Goal: Task Accomplishment & Management: Use online tool/utility

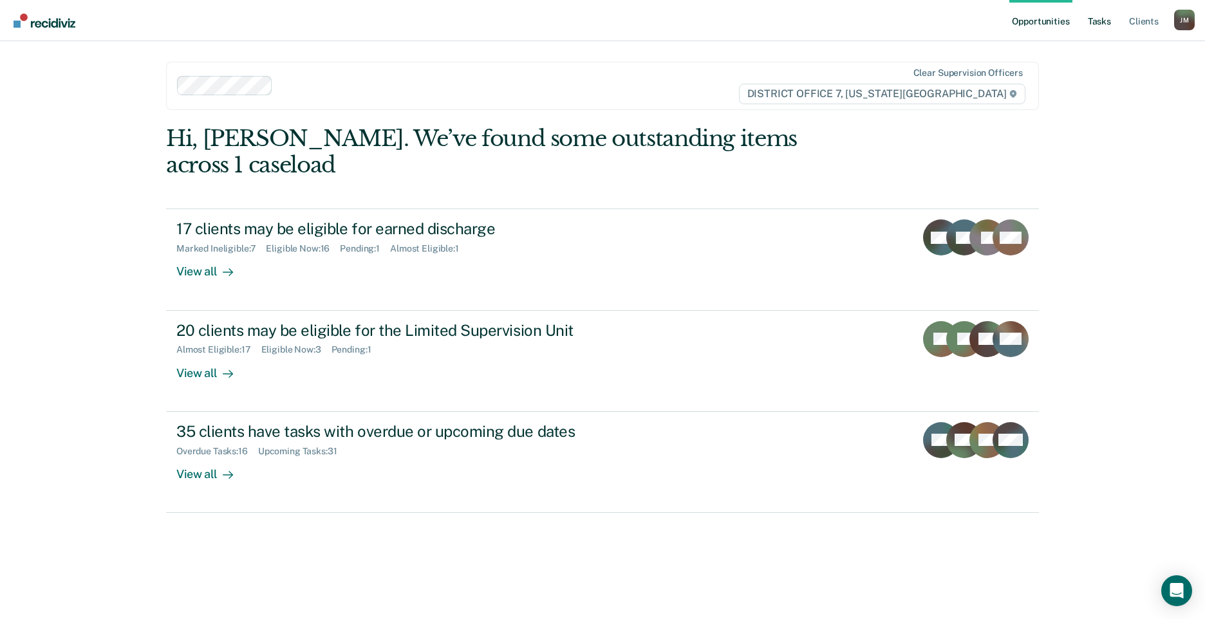
click at [1102, 18] on link "Tasks" at bounding box center [1100, 20] width 28 height 41
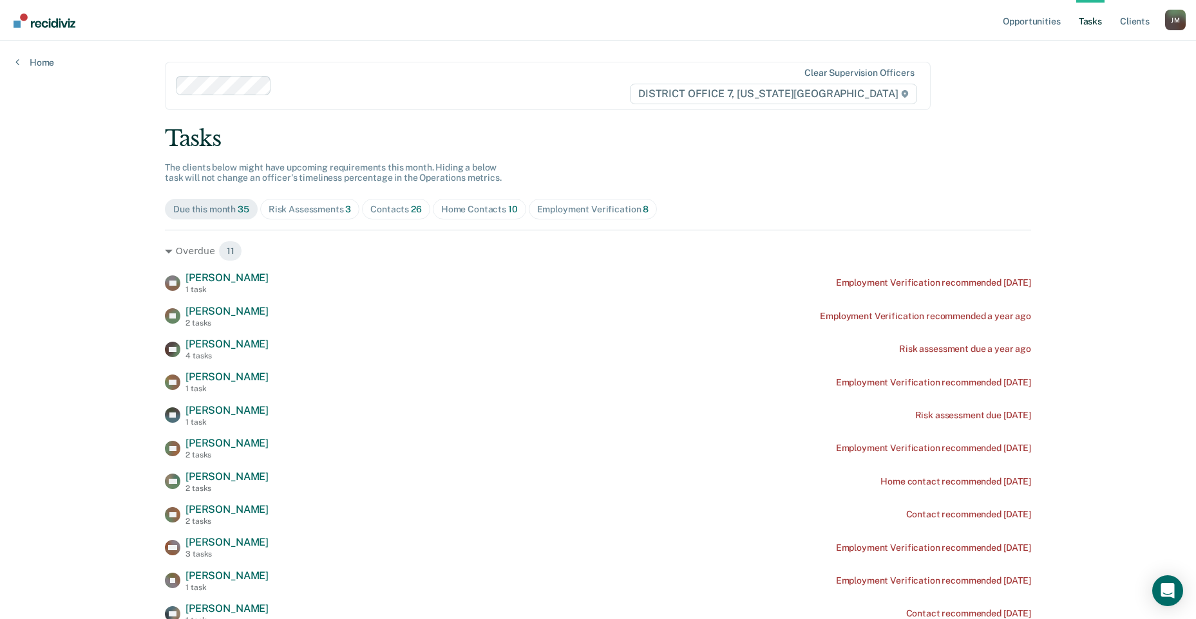
click at [362, 209] on span "Contacts 26" at bounding box center [396, 209] width 68 height 21
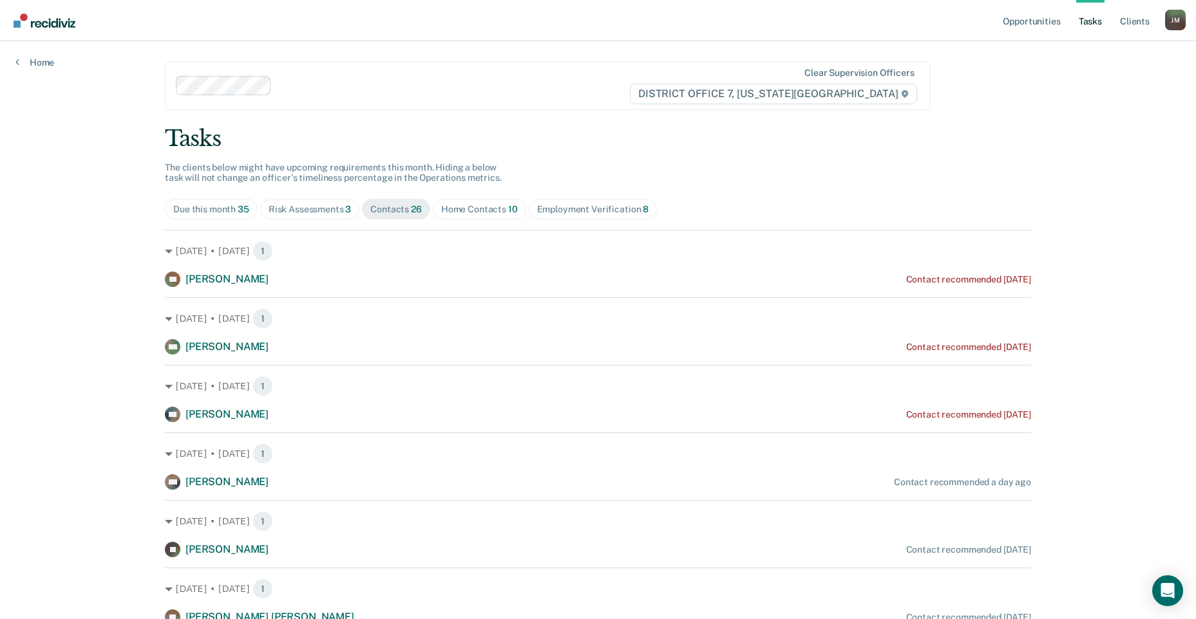
click at [325, 206] on div "Risk Assessments 3" at bounding box center [309, 209] width 83 height 11
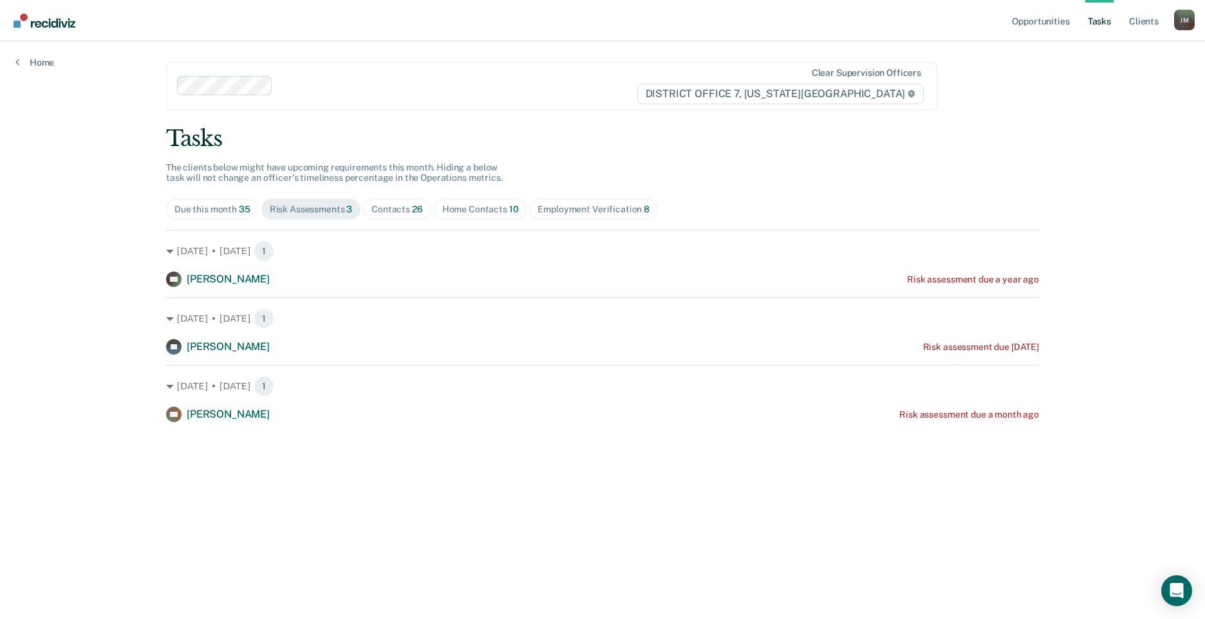
click at [467, 205] on div "Home Contacts 10" at bounding box center [480, 209] width 77 height 11
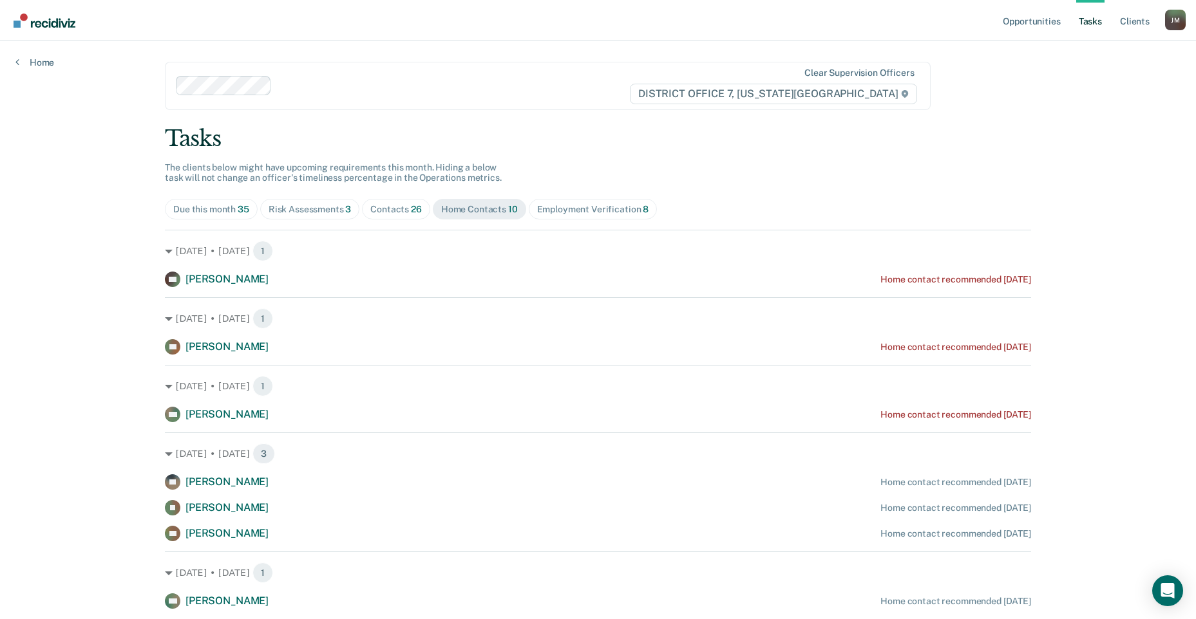
click at [411, 207] on span "26" at bounding box center [416, 209] width 11 height 10
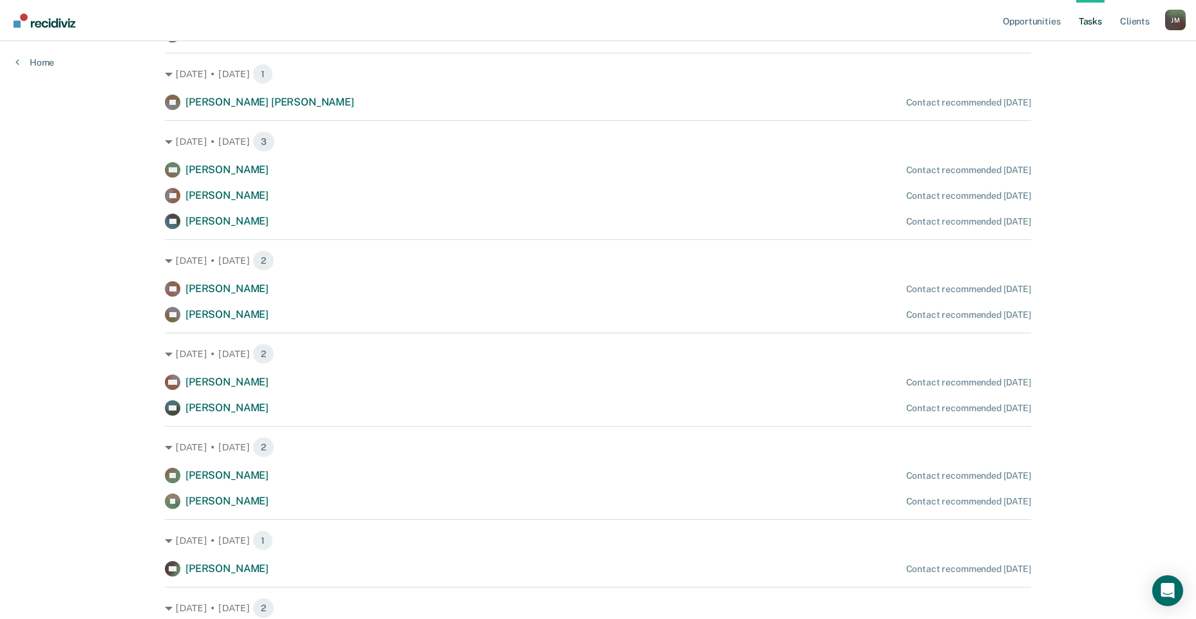
scroll to position [708, 0]
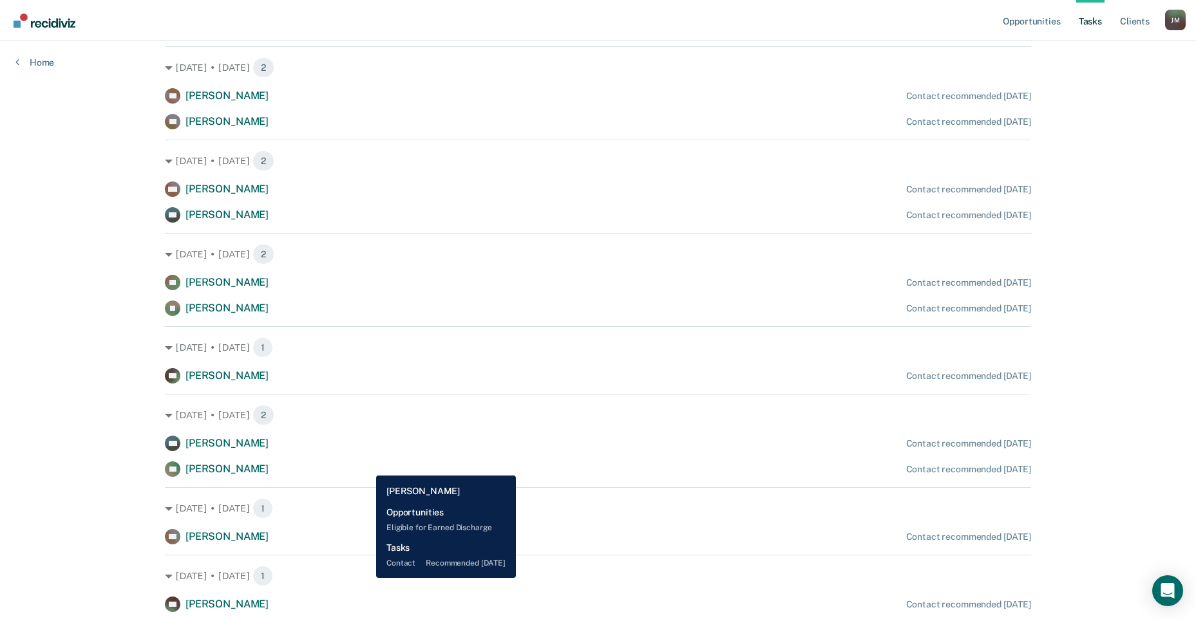
click at [366, 466] on div "AC [PERSON_NAME] Contact recommended [DATE]" at bounding box center [598, 469] width 866 height 15
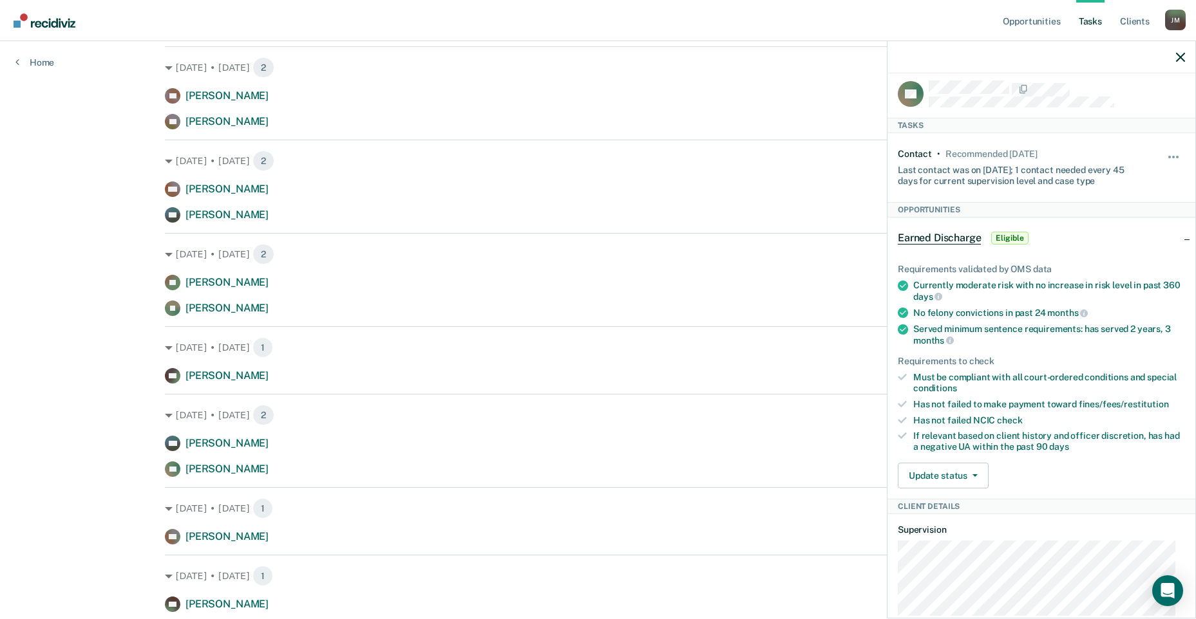
scroll to position [0, 0]
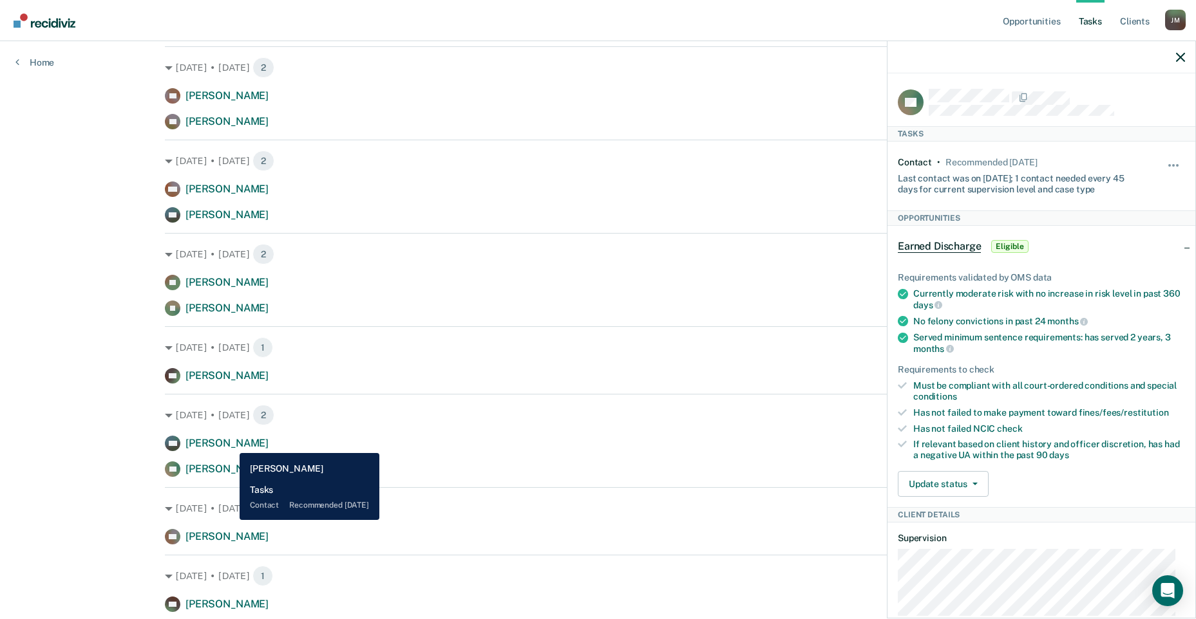
click at [230, 444] on span "[PERSON_NAME]" at bounding box center [226, 443] width 83 height 12
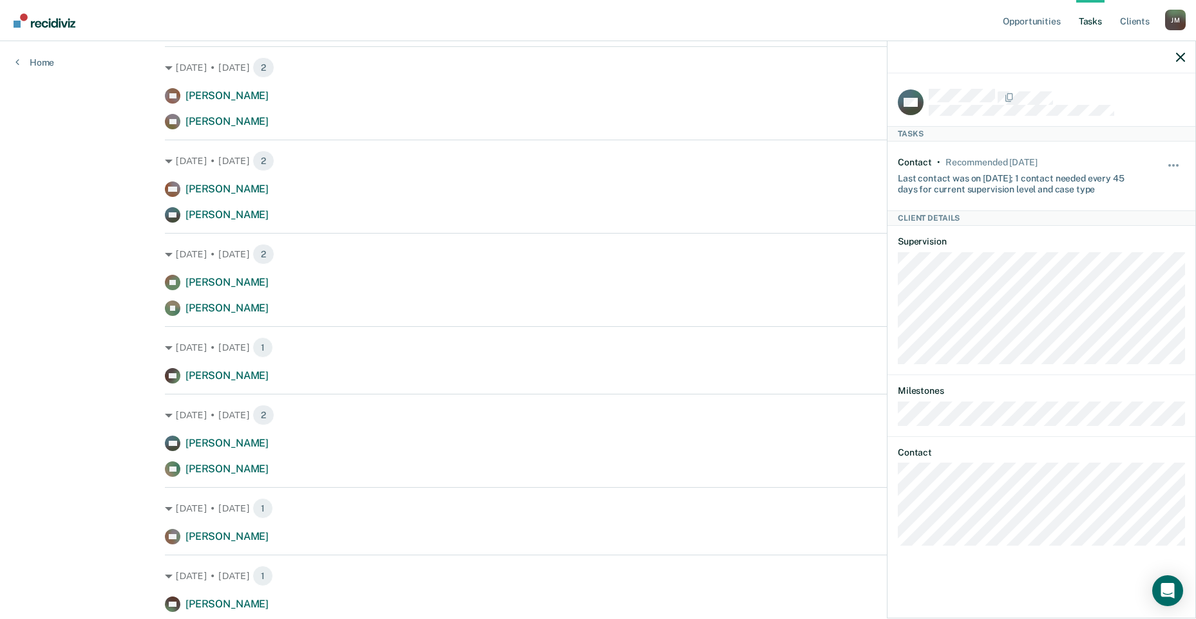
click at [141, 377] on div "Opportunities Tasks Client s [PERSON_NAME] Profile How it works Log Out Home Cl…" at bounding box center [598, 160] width 1196 height 1736
click at [1181, 55] on icon "button" at bounding box center [1180, 57] width 9 height 9
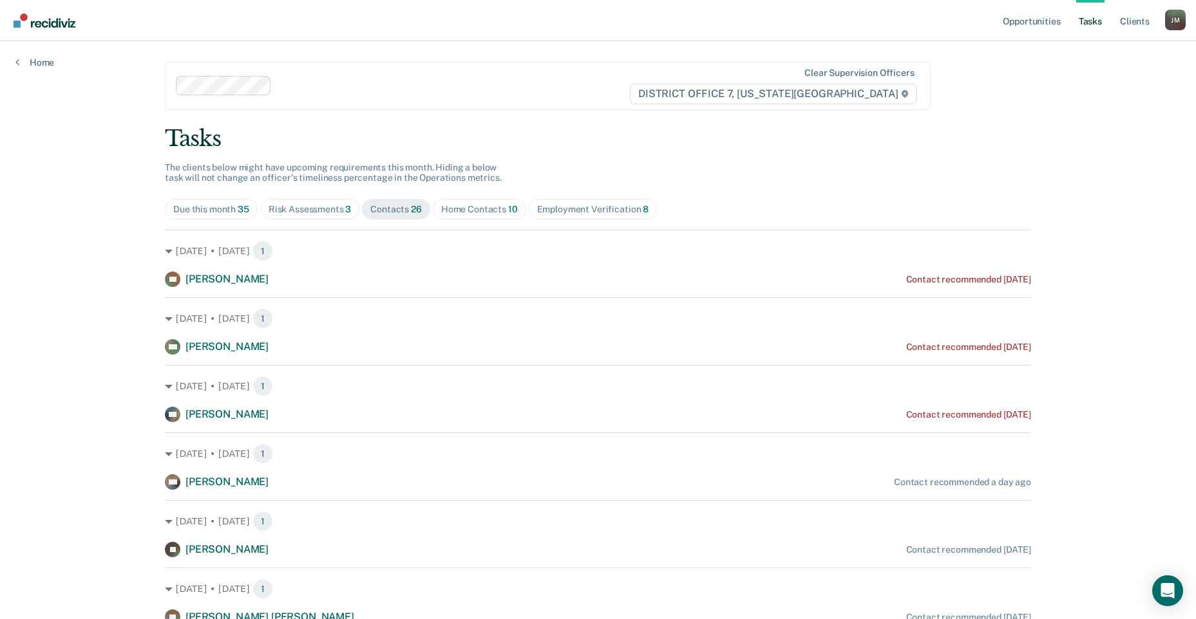
click at [468, 211] on div "Home Contacts 10" at bounding box center [479, 209] width 77 height 11
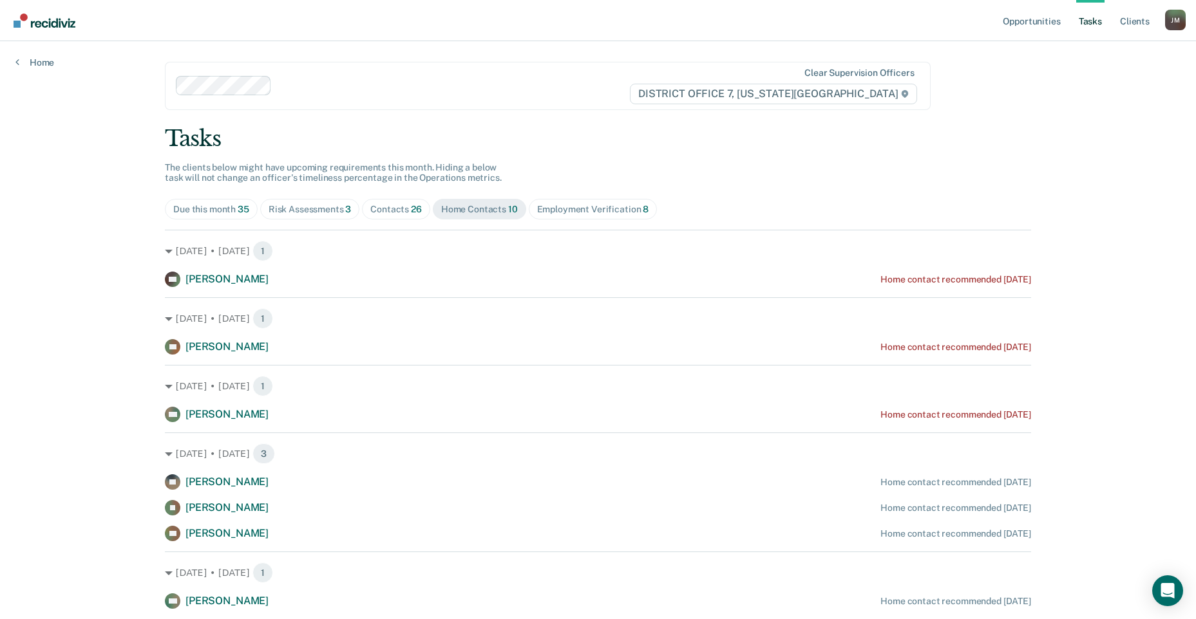
click at [381, 215] on span "Contacts 26" at bounding box center [396, 209] width 68 height 21
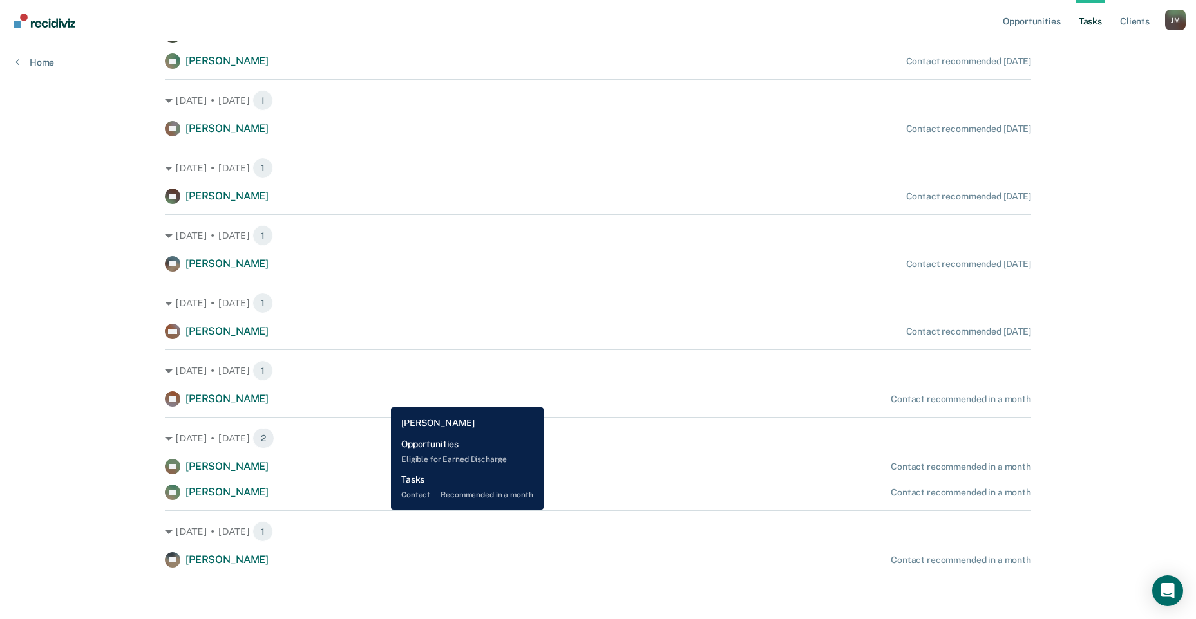
scroll to position [1052, 0]
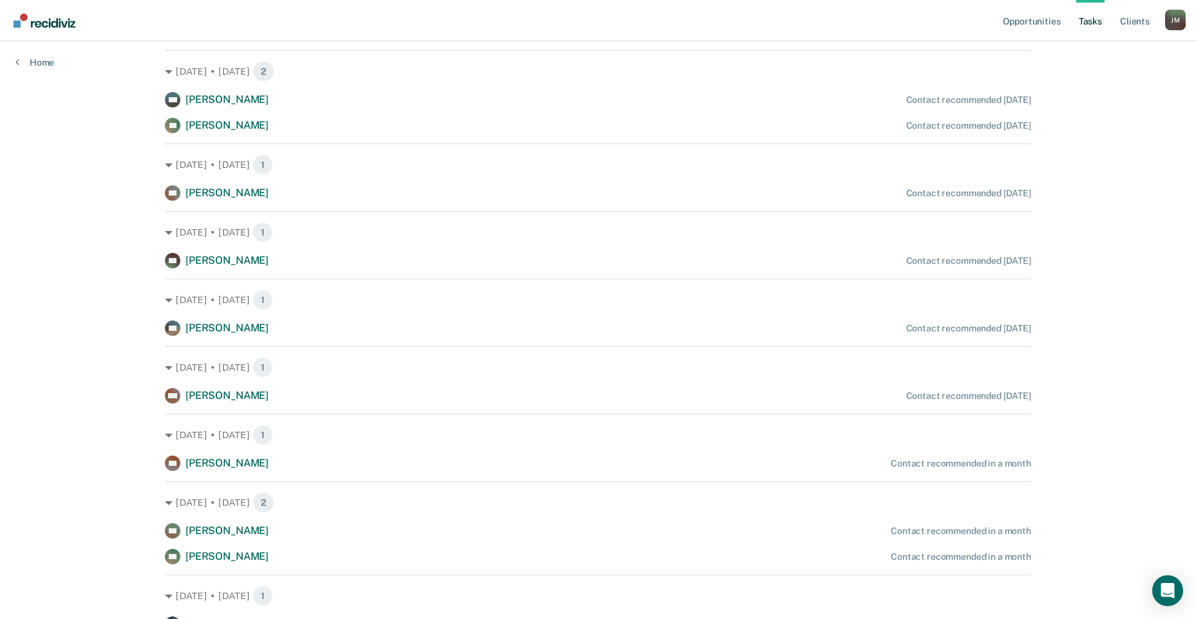
click at [297, 540] on div "AW [PERSON_NAME] Contact recommended in a month AK [PERSON_NAME] Contact recomm…" at bounding box center [598, 543] width 866 height 41
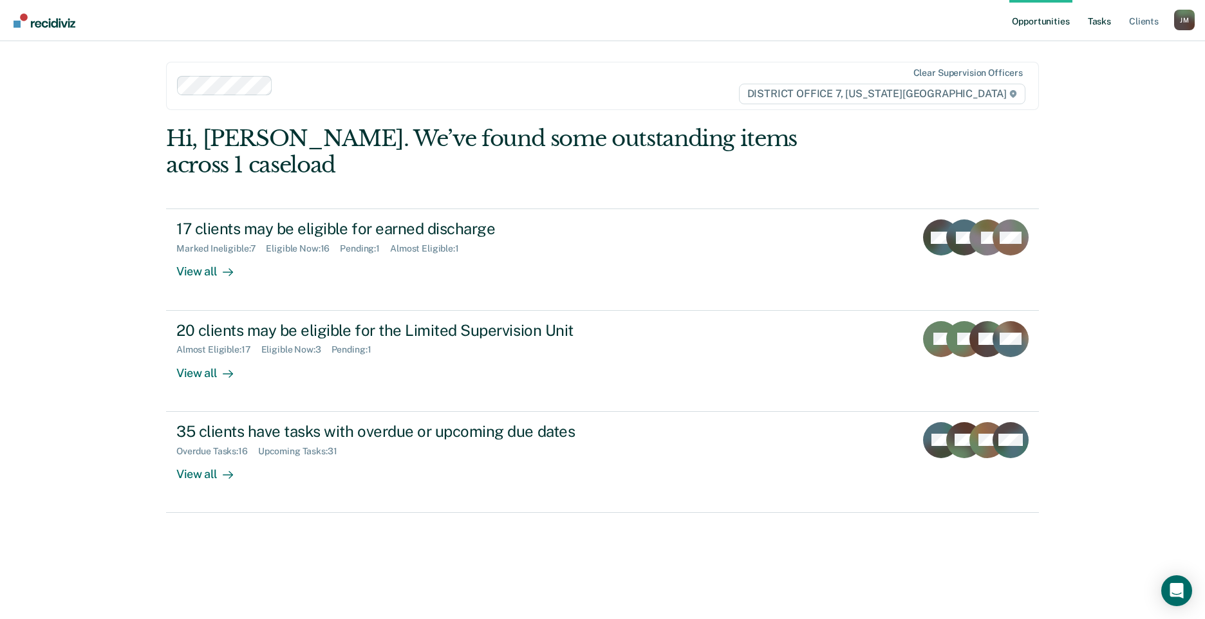
click at [1098, 26] on link "Tasks" at bounding box center [1100, 20] width 28 height 41
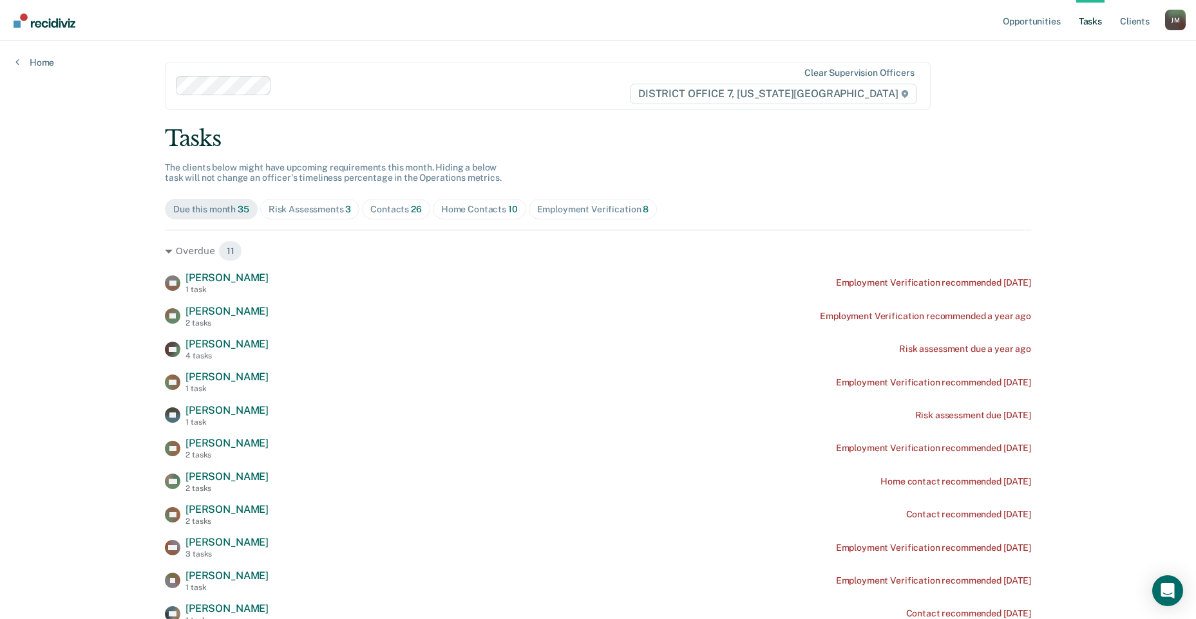
click at [375, 203] on span "Contacts 26" at bounding box center [396, 209] width 68 height 21
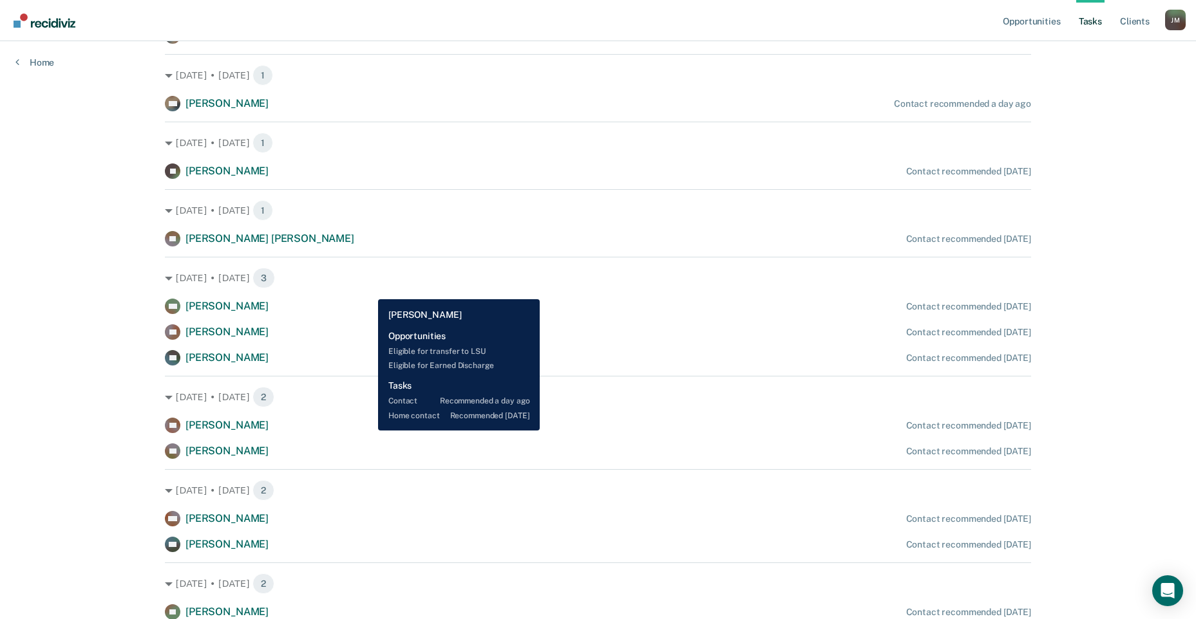
scroll to position [386, 0]
